Goal: Use online tool/utility: Utilize a website feature to perform a specific function

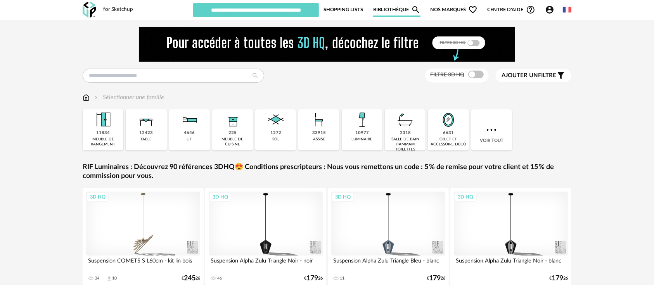
click at [317, 130] on div "33915 assise" at bounding box center [318, 129] width 41 height 41
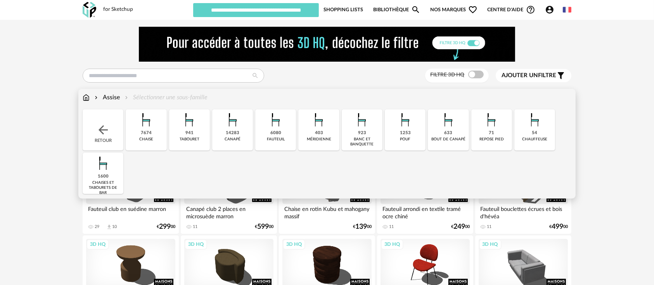
click at [322, 137] on div "méridienne" at bounding box center [319, 139] width 24 height 5
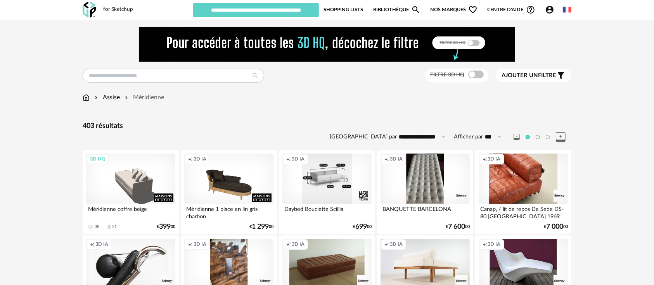
click at [304, 171] on div "Creation icon 3D IA" at bounding box center [326, 179] width 89 height 50
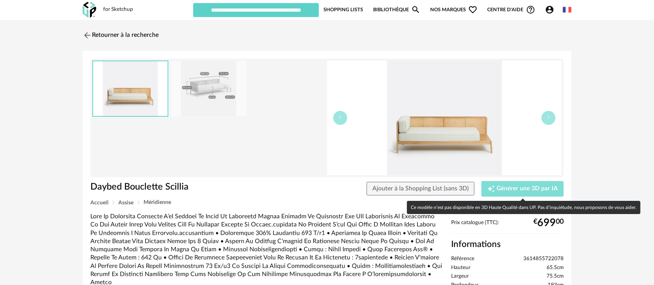
click at [549, 193] on button "Creation icon Générer une 3D par IA" at bounding box center [522, 189] width 82 height 16
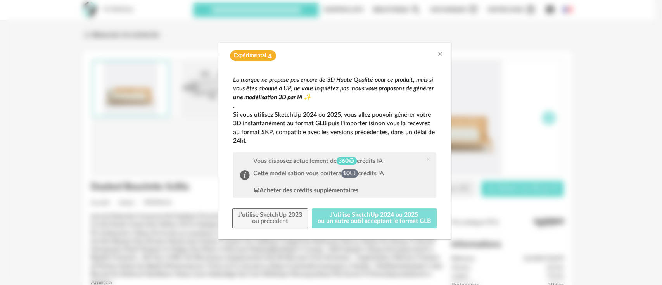
click at [359, 219] on button "J'utilise SketchUp 2024 ou 2025 ou un autre outil acceptant le format GLB" at bounding box center [374, 218] width 125 height 20
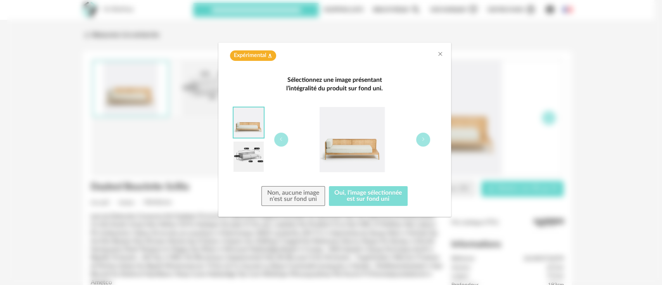
click at [360, 193] on button "Oui, l'image sélectionnée est sur fond uni" at bounding box center [368, 196] width 79 height 20
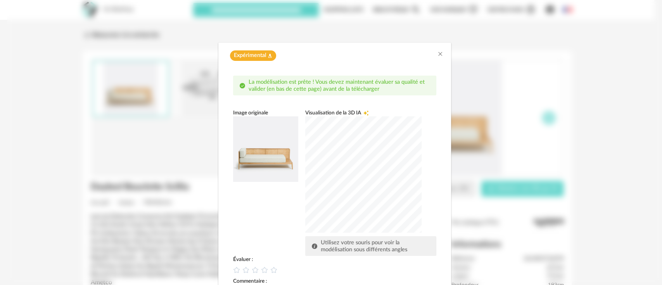
click at [312, 169] on div "dialog" at bounding box center [363, 174] width 116 height 116
click at [336, 180] on div "dialog" at bounding box center [363, 174] width 116 height 116
drag, startPoint x: 291, startPoint y: 223, endPoint x: 262, endPoint y: 268, distance: 53.0
click at [262, 268] on div "La modélisation est prête ! Vous devez maintenant évaluer sa qualité et valider…" at bounding box center [334, 204] width 203 height 256
click at [279, 221] on div "Image originale Visualisation de la 3D IA Creation icon Utilisez votre souris p…" at bounding box center [334, 182] width 203 height 147
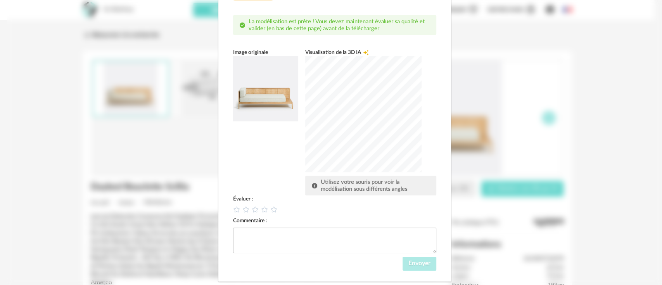
scroll to position [76, 0]
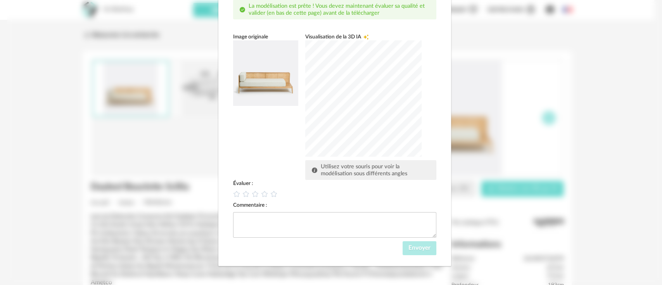
click at [263, 197] on div "dialog" at bounding box center [334, 194] width 203 height 8
click at [263, 198] on div "dialog" at bounding box center [334, 194] width 203 height 8
click at [261, 196] on icon "dialog" at bounding box center [264, 193] width 7 height 7
click at [343, 241] on div "Évaluer : Commentaire : Envoyer" at bounding box center [334, 217] width 203 height 75
click at [341, 230] on textarea "dialog" at bounding box center [334, 225] width 203 height 26
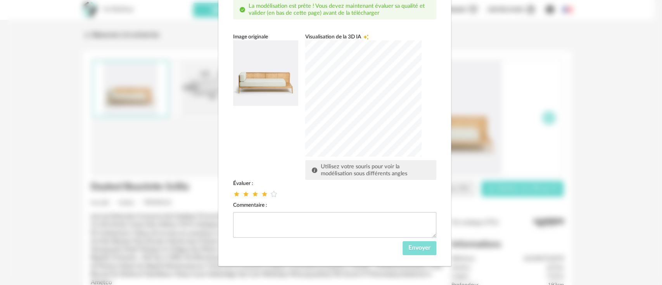
drag, startPoint x: 403, startPoint y: 242, endPoint x: 410, endPoint y: 248, distance: 9.1
click at [410, 248] on div "Évaluer : Commentaire : Envoyer" at bounding box center [334, 217] width 203 height 75
drag, startPoint x: 414, startPoint y: 224, endPoint x: 416, endPoint y: 251, distance: 27.3
click at [416, 249] on div "Évaluer : Commentaire : Envoyer" at bounding box center [334, 217] width 203 height 75
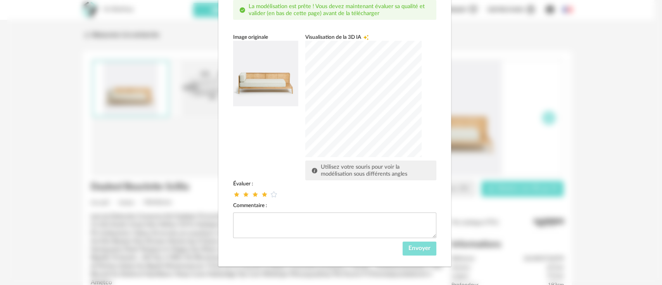
click at [416, 253] on button "Envoyer" at bounding box center [420, 249] width 34 height 14
click at [416, 253] on div "Envoyer" at bounding box center [334, 249] width 203 height 14
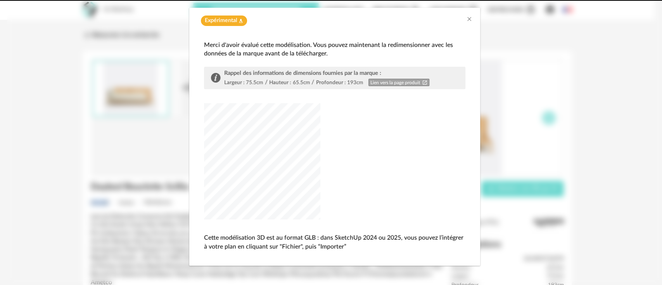
scroll to position [35, 0]
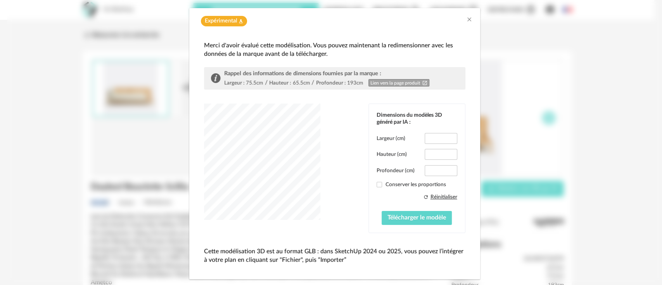
type input "*****"
drag, startPoint x: 440, startPoint y: 168, endPoint x: 425, endPoint y: 168, distance: 15.1
click at [425, 168] on input "****" at bounding box center [441, 170] width 32 height 11
type input "**"
drag, startPoint x: 420, startPoint y: 154, endPoint x: 425, endPoint y: 139, distance: 15.7
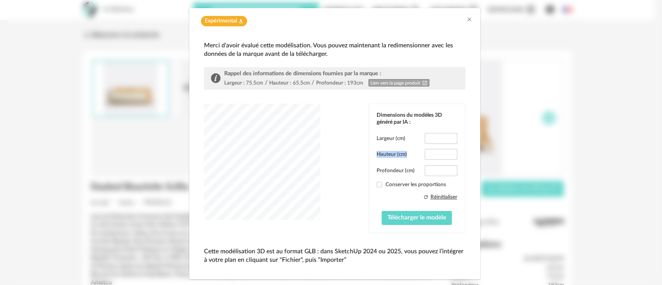
click at [425, 139] on div "Largeur (cm) ***** Hauteur (cm) **** Profondeur (cm) ** Conserver les proportio…" at bounding box center [417, 179] width 81 height 92
click at [425, 139] on input "*****" at bounding box center [441, 138] width 32 height 11
click at [425, 138] on input "*****" at bounding box center [441, 138] width 32 height 11
type input "***"
drag, startPoint x: 390, startPoint y: 211, endPoint x: 385, endPoint y: 222, distance: 11.3
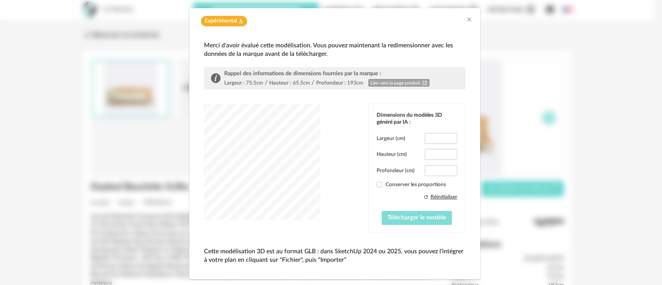
click at [385, 222] on button "Télécharger le modèle" at bounding box center [417, 218] width 70 height 14
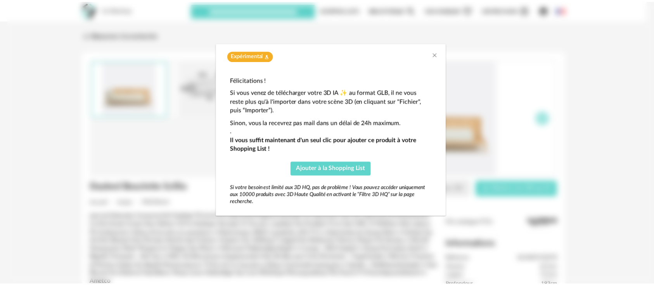
scroll to position [0, 0]
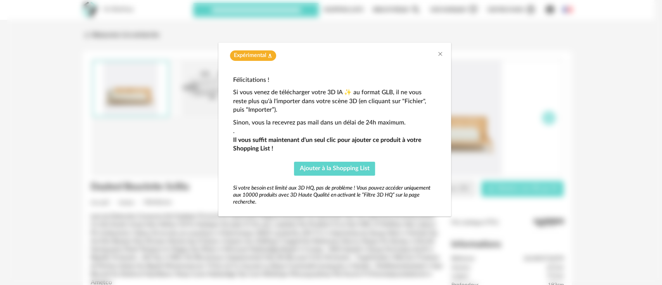
drag, startPoint x: 495, startPoint y: 62, endPoint x: 492, endPoint y: 67, distance: 5.4
click at [495, 64] on div "Expérimental Flask icon Félicitations ! Si vous venez de télécharger votre 3D I…" at bounding box center [334, 142] width 655 height 285
drag, startPoint x: 444, startPoint y: 90, endPoint x: 433, endPoint y: 90, distance: 11.3
click at [435, 90] on div "Expérimental Flask icon Félicitations ! Si vous venez de télécharger votre 3D I…" at bounding box center [334, 142] width 655 height 285
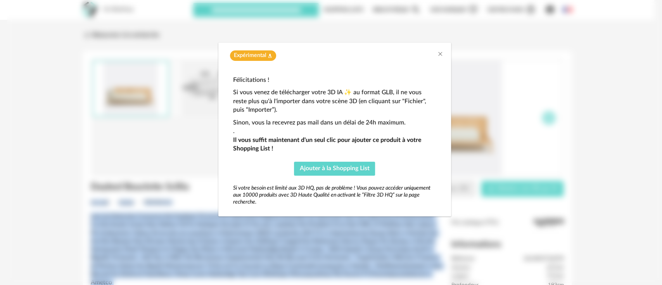
drag, startPoint x: 432, startPoint y: 284, endPoint x: 432, endPoint y: 289, distance: 4.7
click at [432, 285] on html "for Sketchup Nouvelle shopping list Mettre à jour ma Shopping List Refresh icon…" at bounding box center [331, 251] width 662 height 502
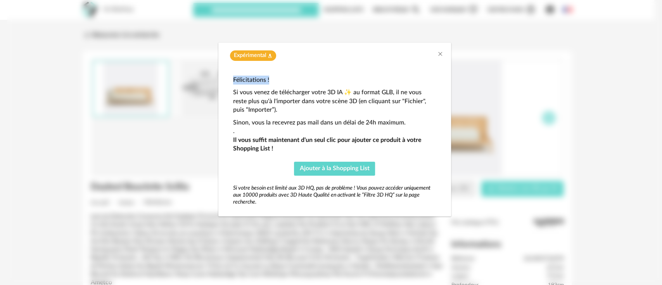
drag, startPoint x: 365, startPoint y: 67, endPoint x: 446, endPoint y: 69, distance: 81.9
click at [446, 69] on div "Expérimental Flask icon Félicitations ! Si vous venez de télécharger votre 3D I…" at bounding box center [334, 130] width 233 height 174
click at [440, 54] on icon "Close" at bounding box center [440, 54] width 6 height 6
